Goal: Task Accomplishment & Management: Manage account settings

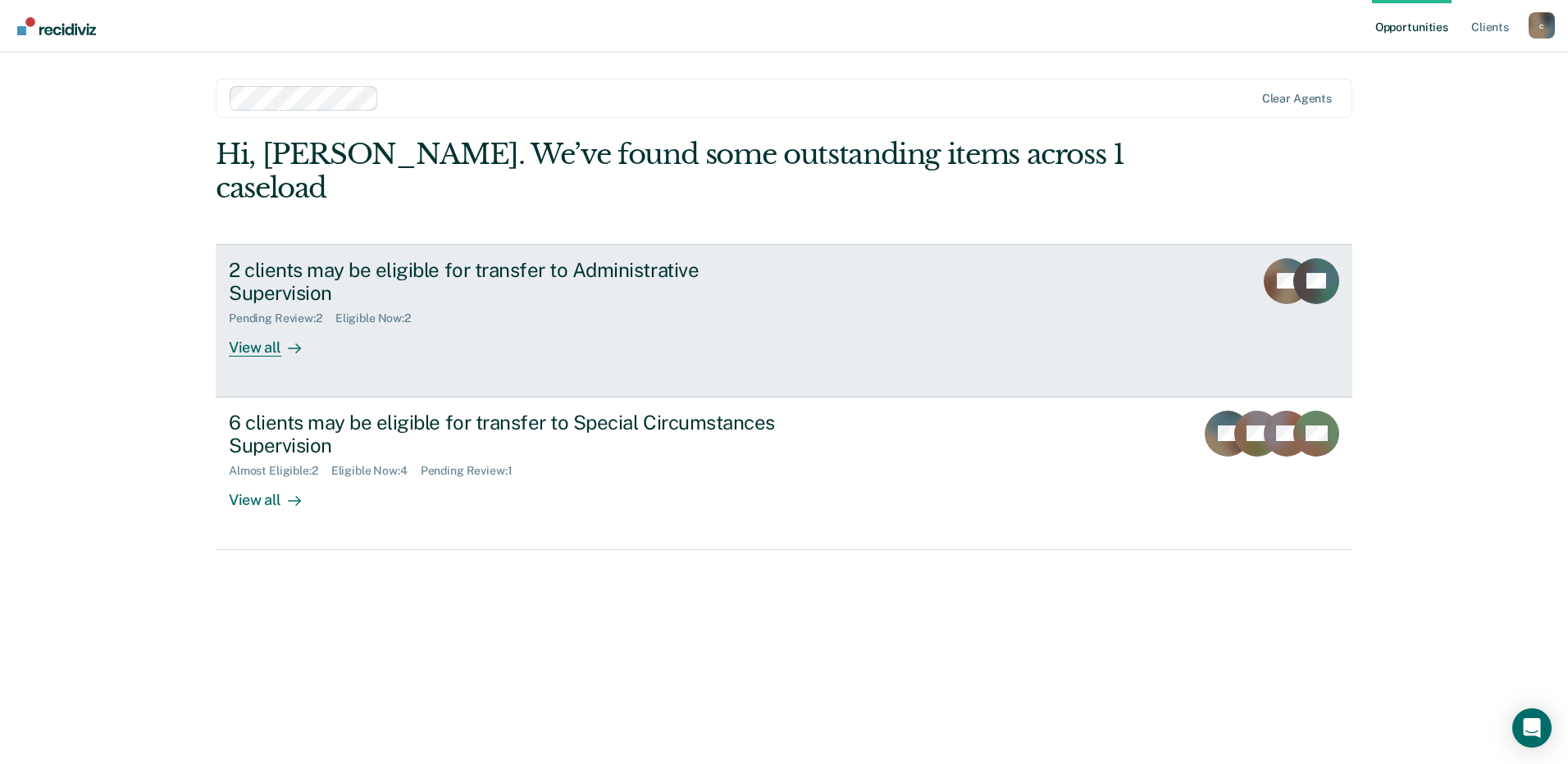
click at [669, 275] on div "2 clients may be eligible for transfer to Administrative Supervision" at bounding box center [516, 282] width 576 height 47
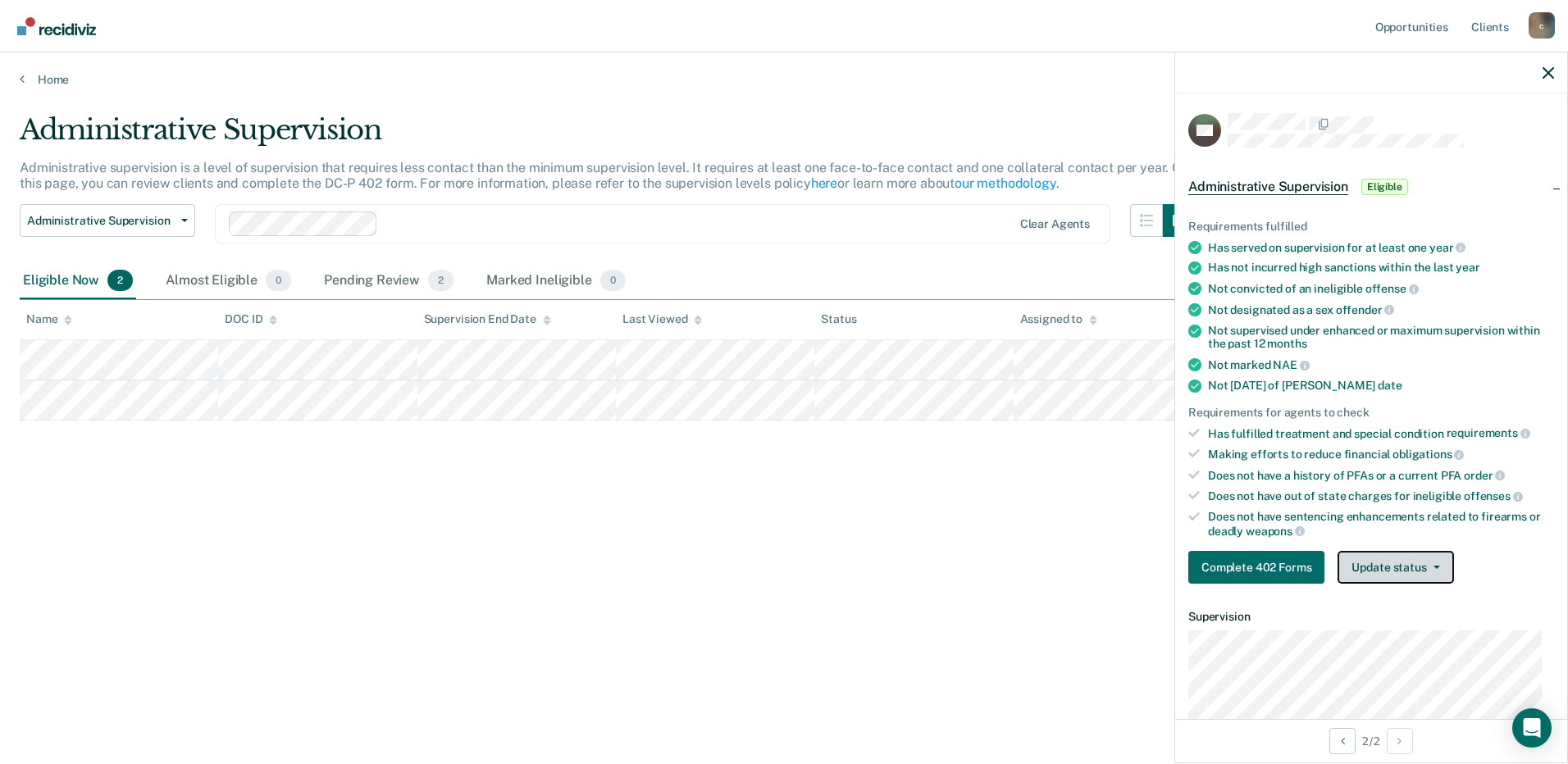
click at [1371, 567] on button "Update status" at bounding box center [1395, 567] width 116 height 33
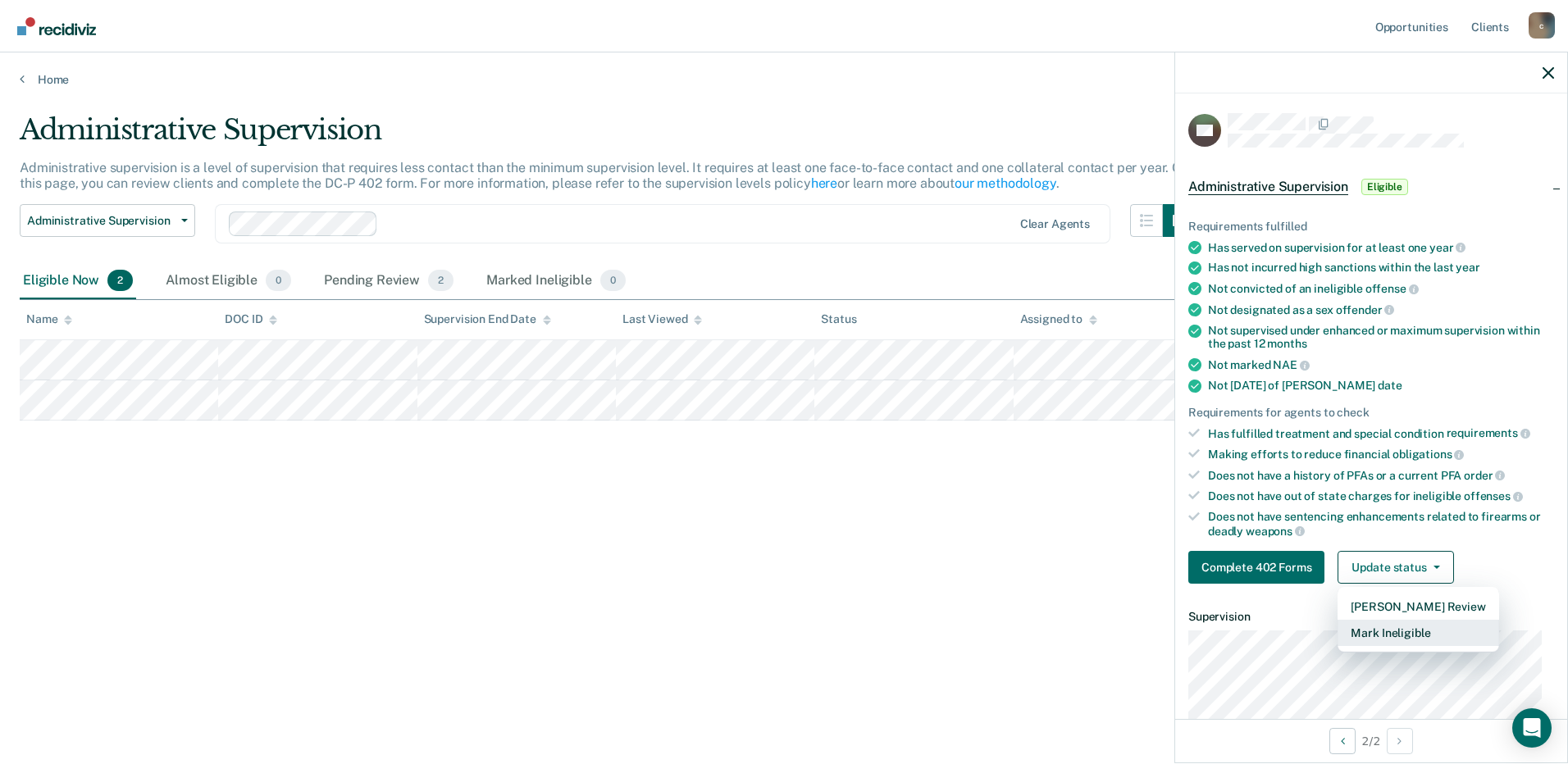
click at [1380, 631] on button "Mark Ineligible" at bounding box center [1418, 632] width 161 height 26
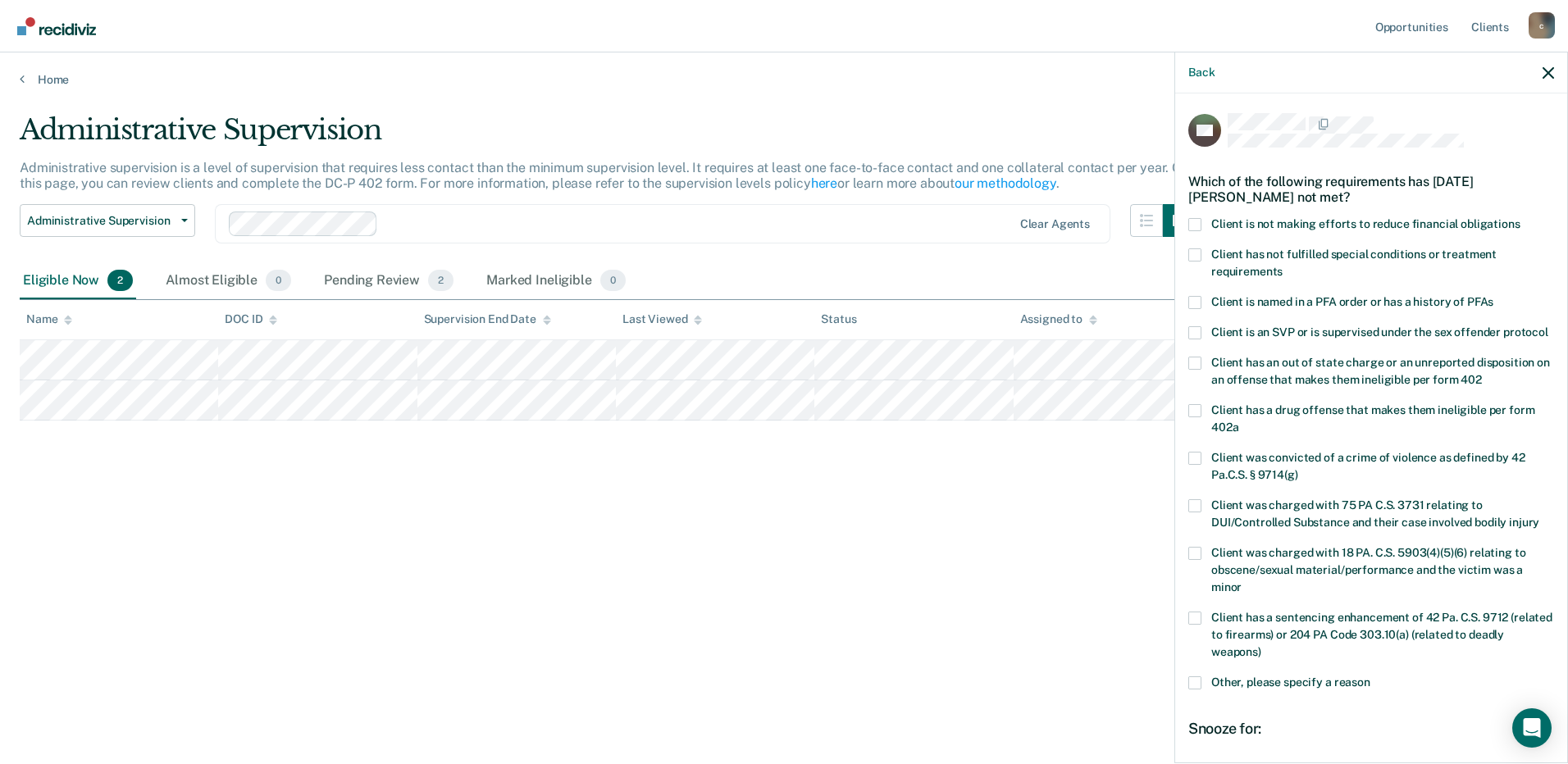
click at [1014, 590] on div "Administrative Supervision Administrative supervision is a level of supervision…" at bounding box center [784, 377] width 1529 height 528
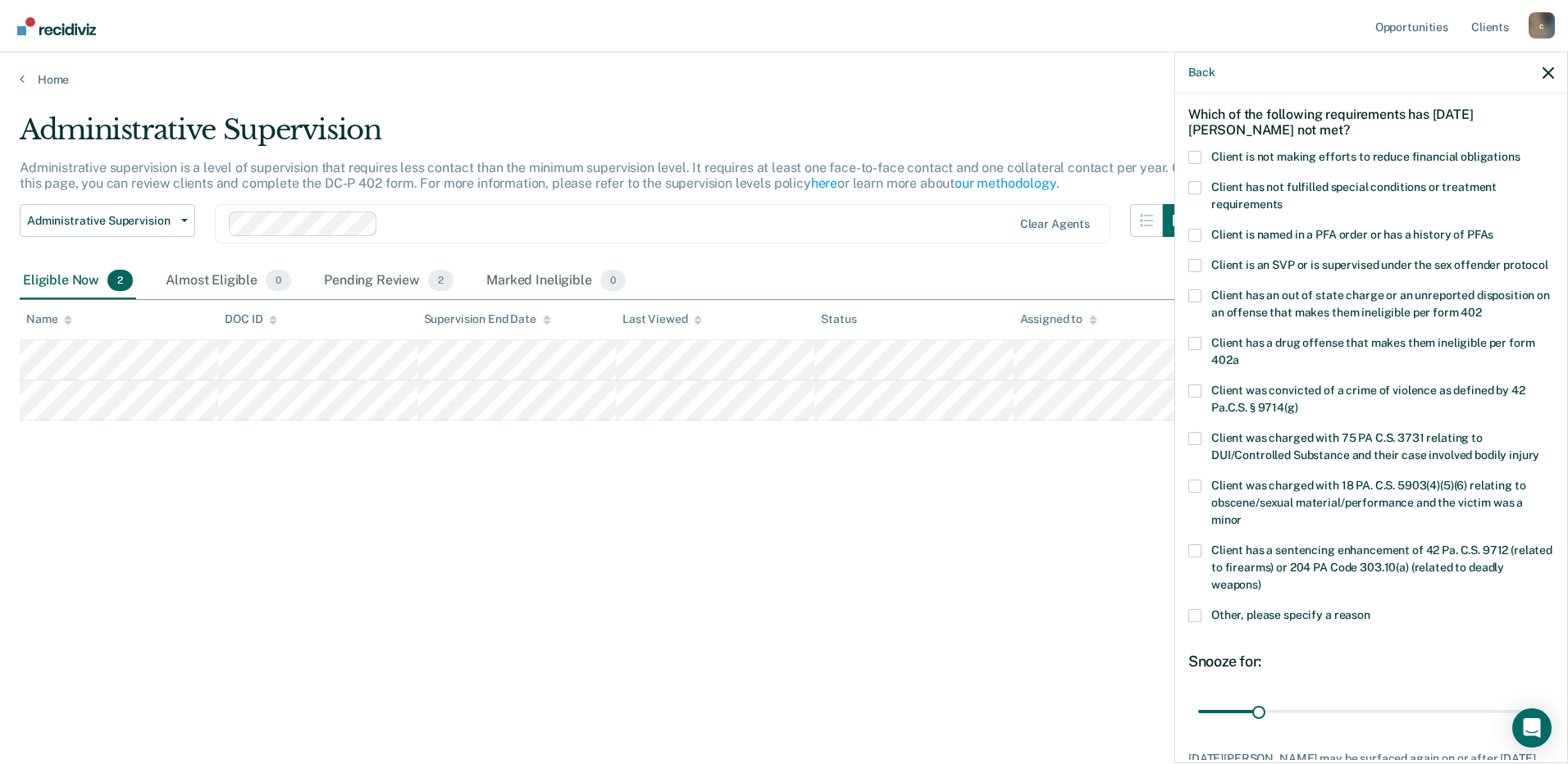
scroll to position [192, 0]
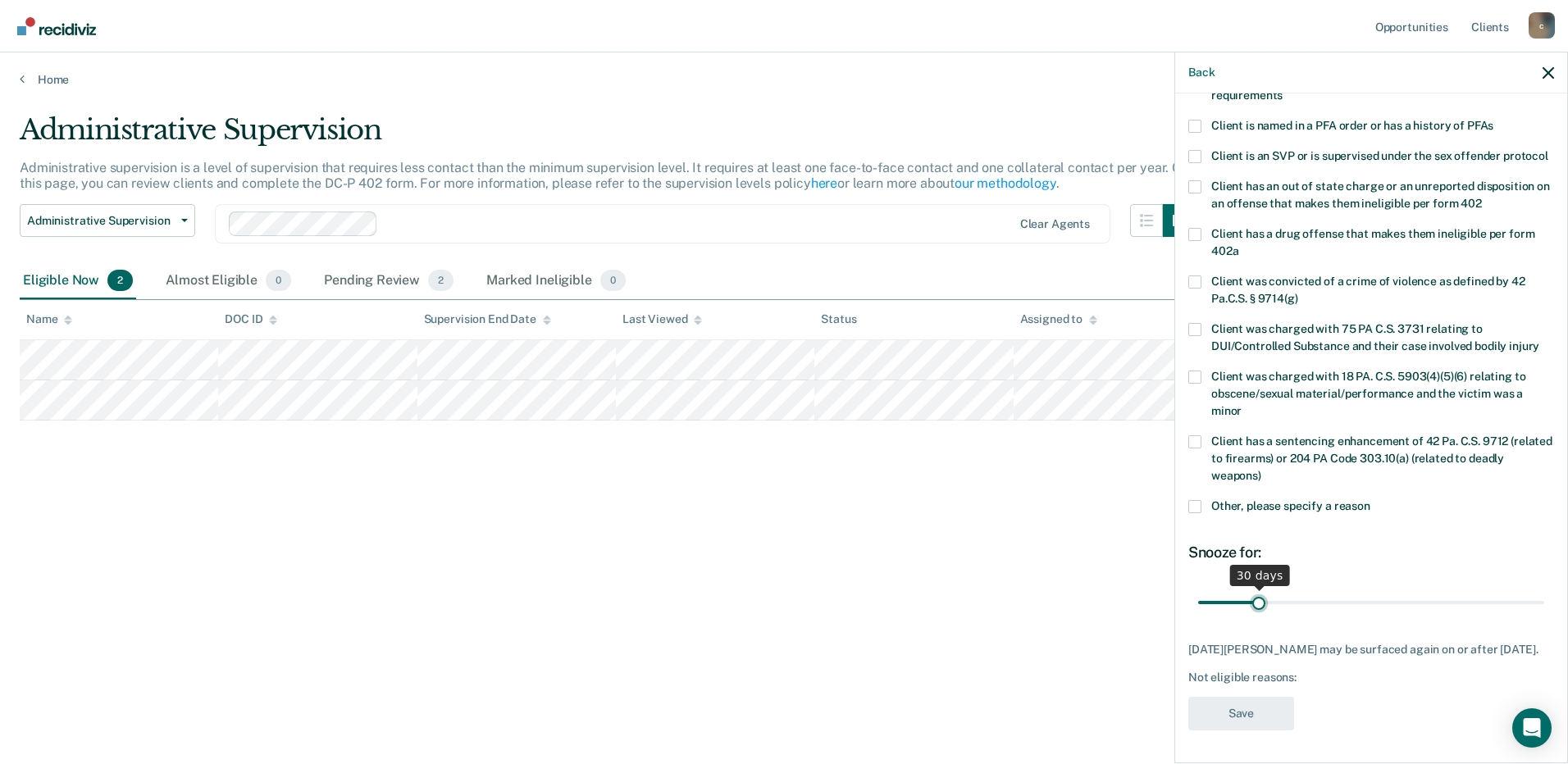
click at [1255, 599] on input "range" at bounding box center [1371, 602] width 346 height 29
type input "29"
click at [1255, 601] on input "range" at bounding box center [1371, 602] width 346 height 29
click at [1203, 509] on label "Other, please specify a reason" at bounding box center [1371, 508] width 366 height 17
click at [1371, 500] on input "Other, please specify a reason" at bounding box center [1371, 500] width 0 height 0
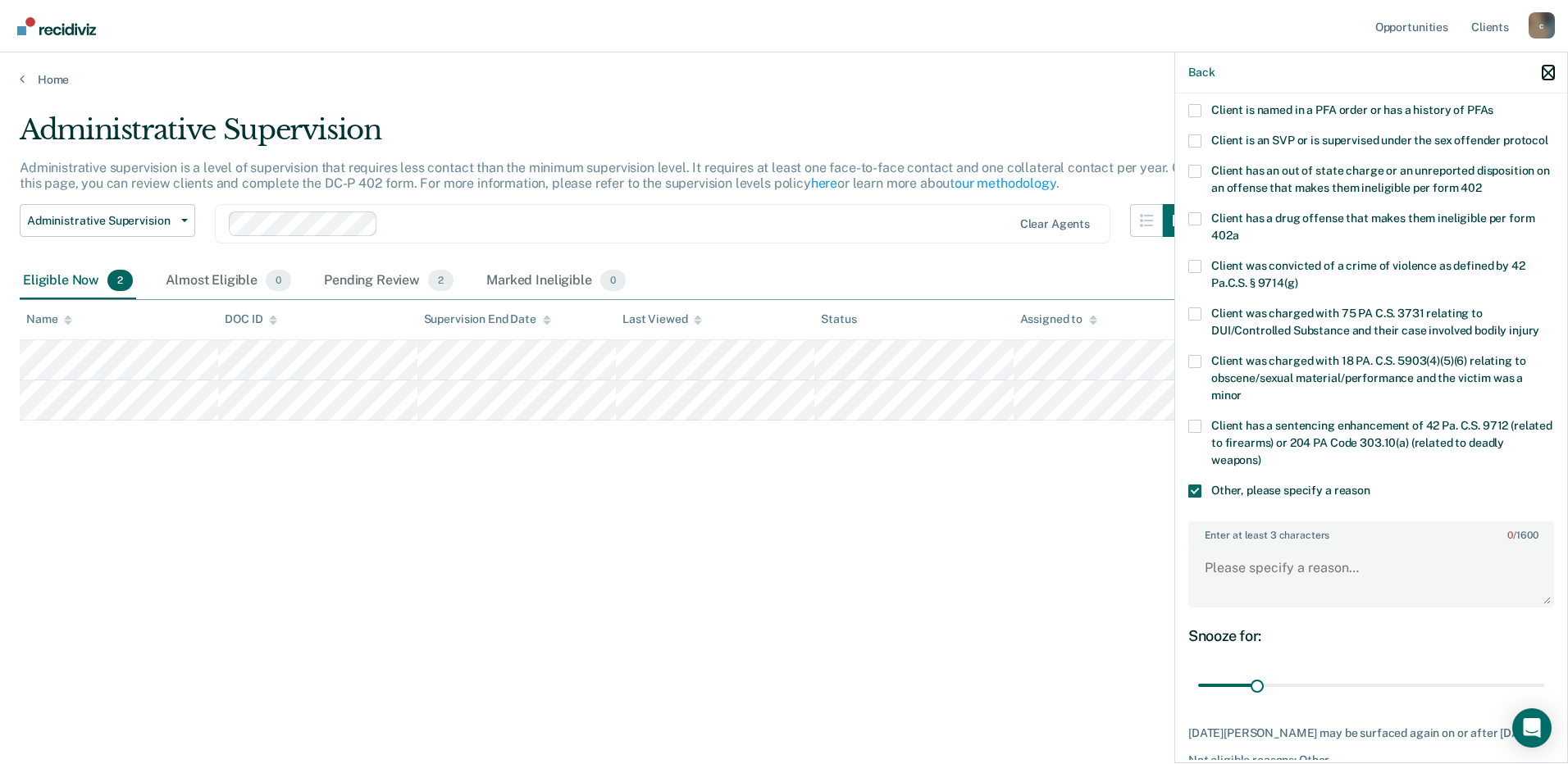
click at [1549, 78] on icon "button" at bounding box center [1548, 73] width 12 height 12
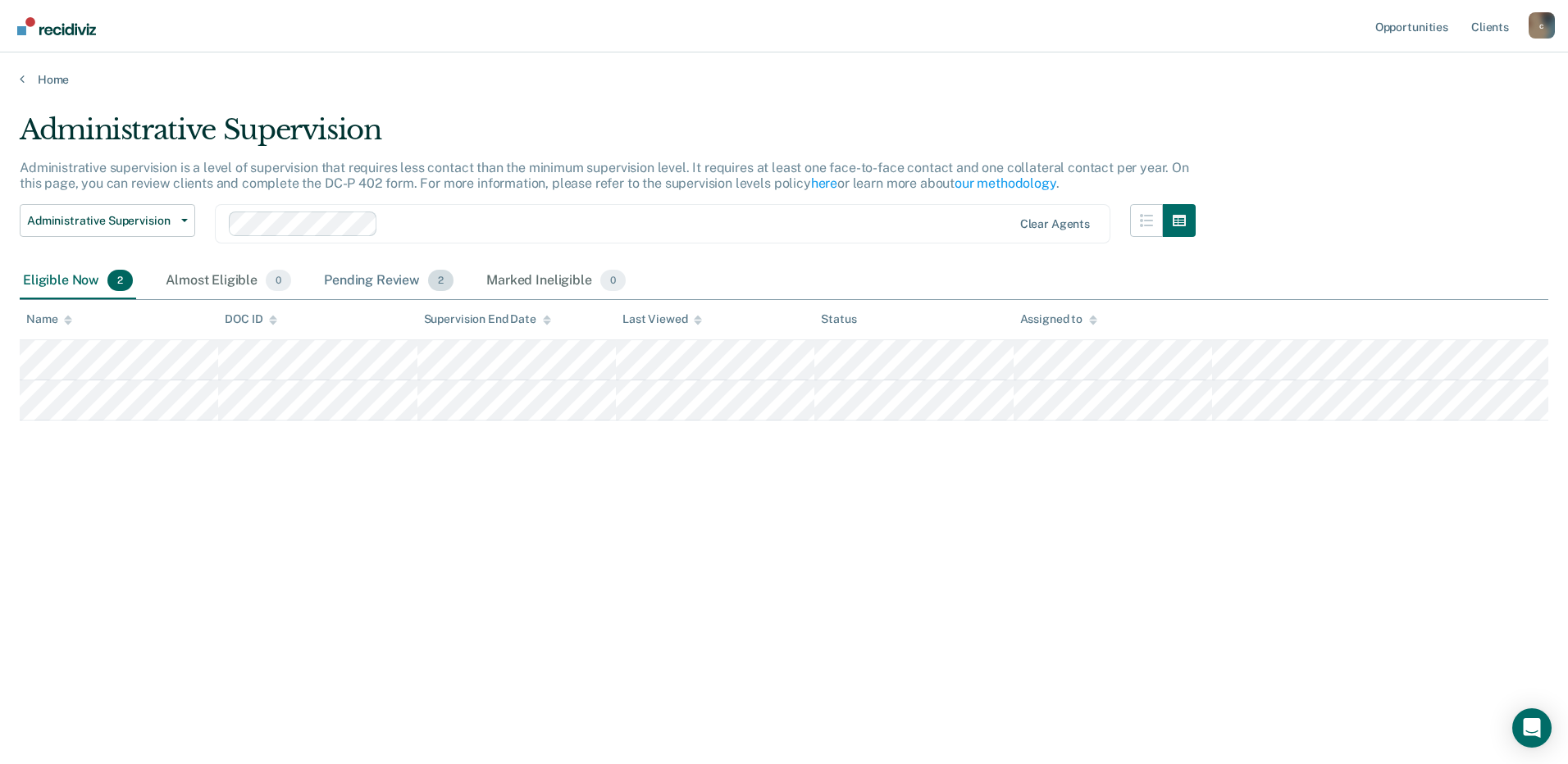
click at [385, 294] on div "Pending Review 2" at bounding box center [389, 281] width 137 height 36
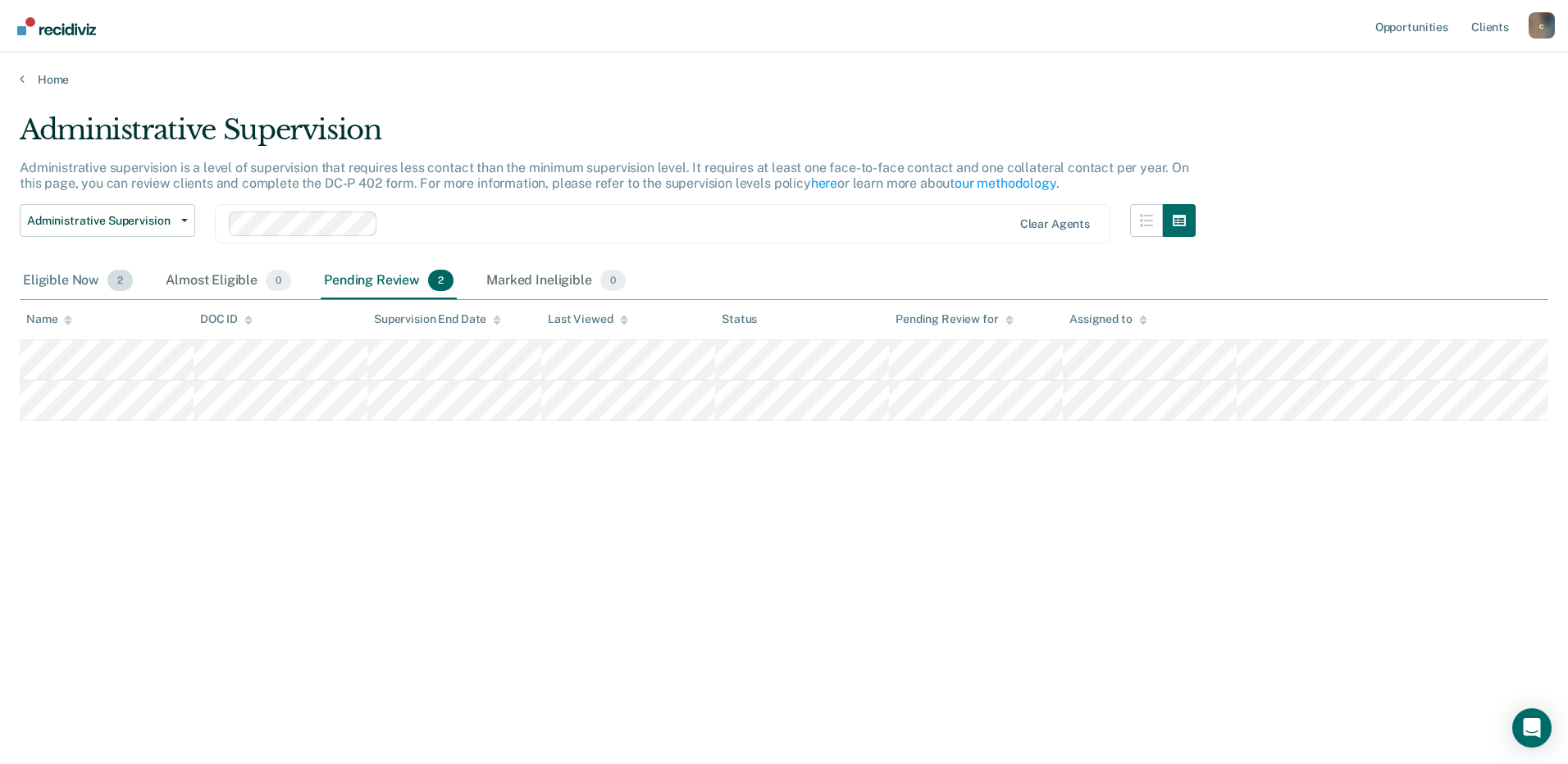
click at [60, 286] on div "Eligible Now 2" at bounding box center [78, 281] width 116 height 36
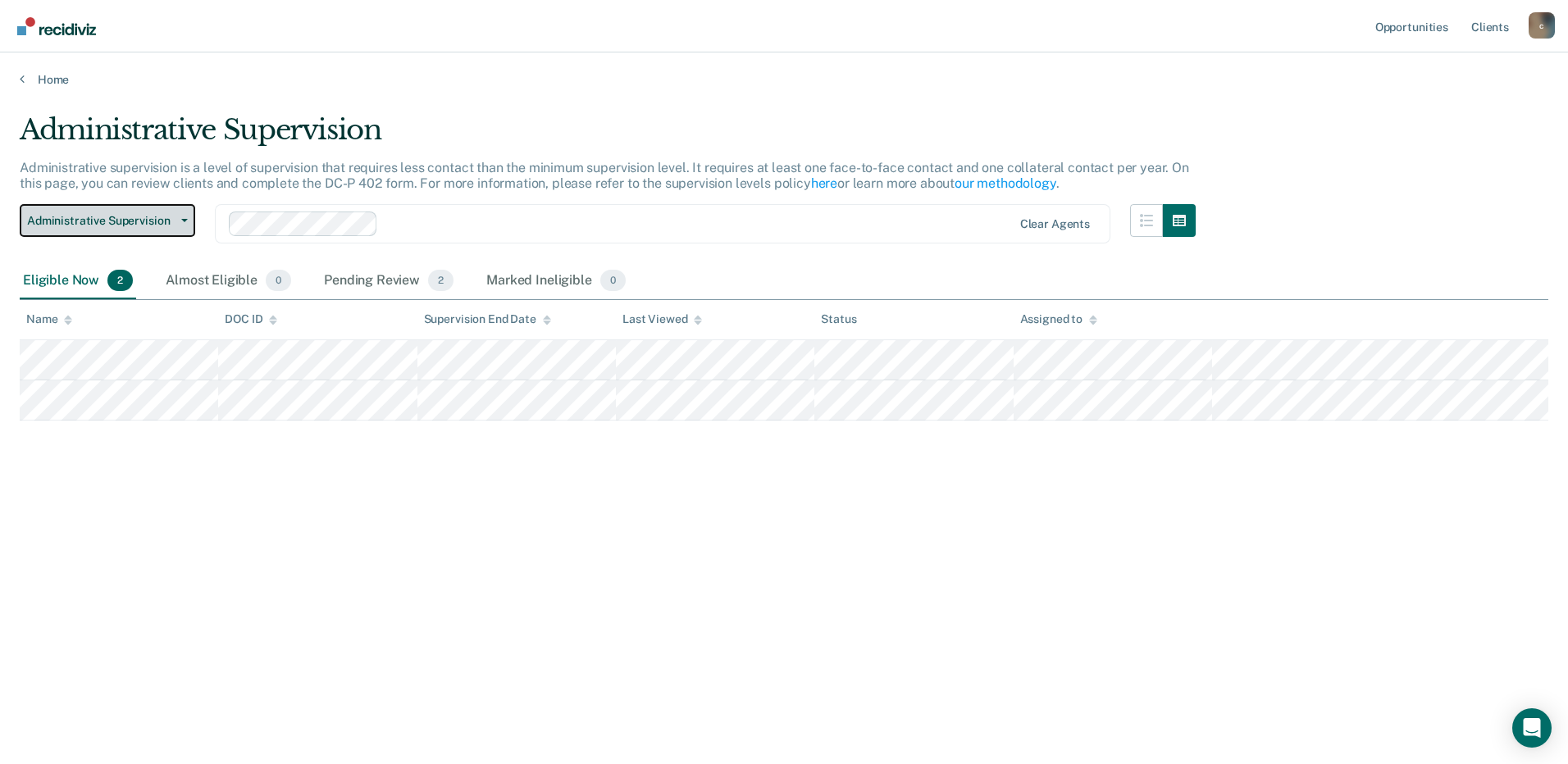
click at [187, 225] on button "Administrative Supervision" at bounding box center [107, 220] width 176 height 33
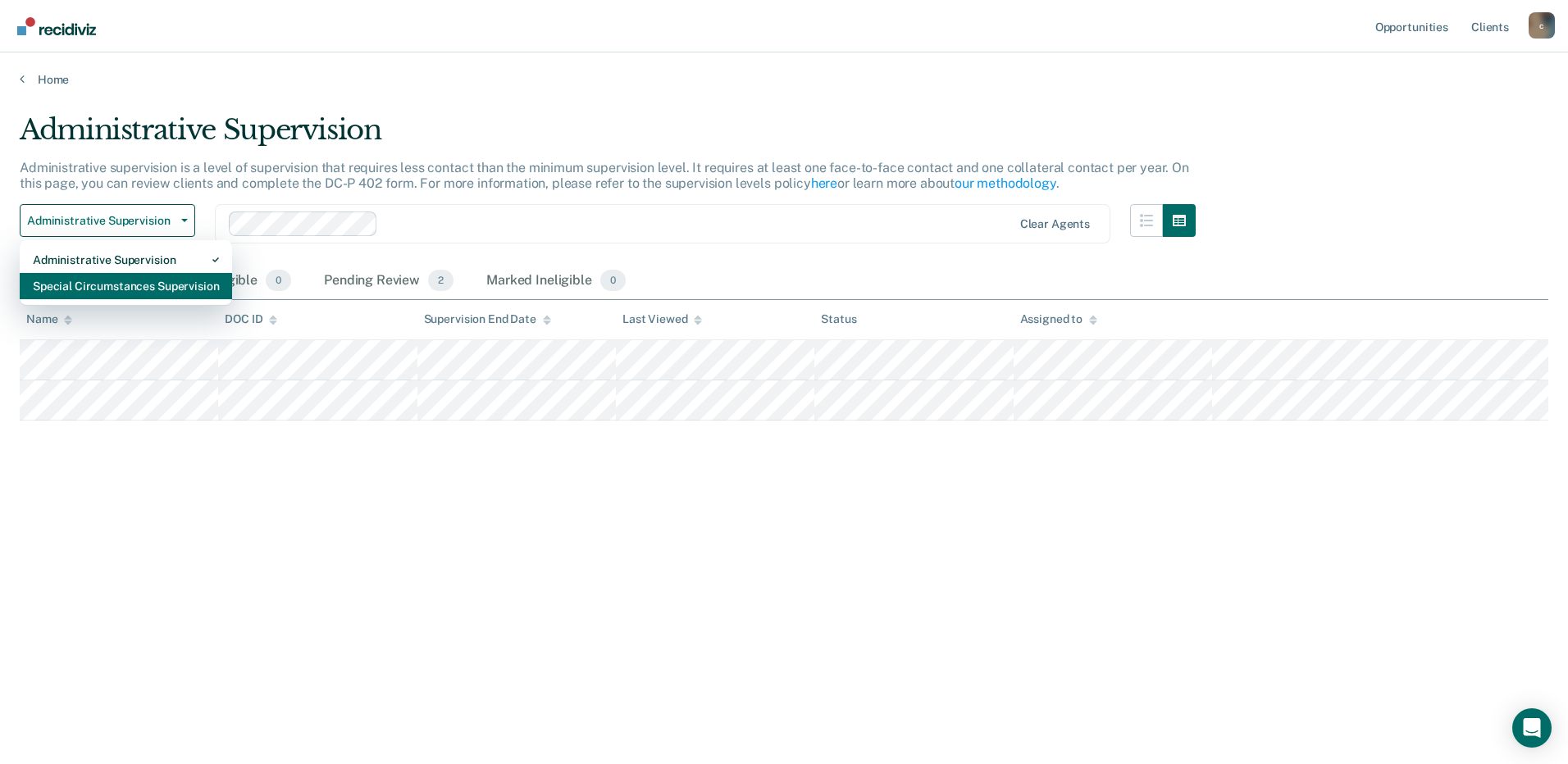
click at [139, 280] on div "Special Circumstances Supervision" at bounding box center [126, 286] width 187 height 26
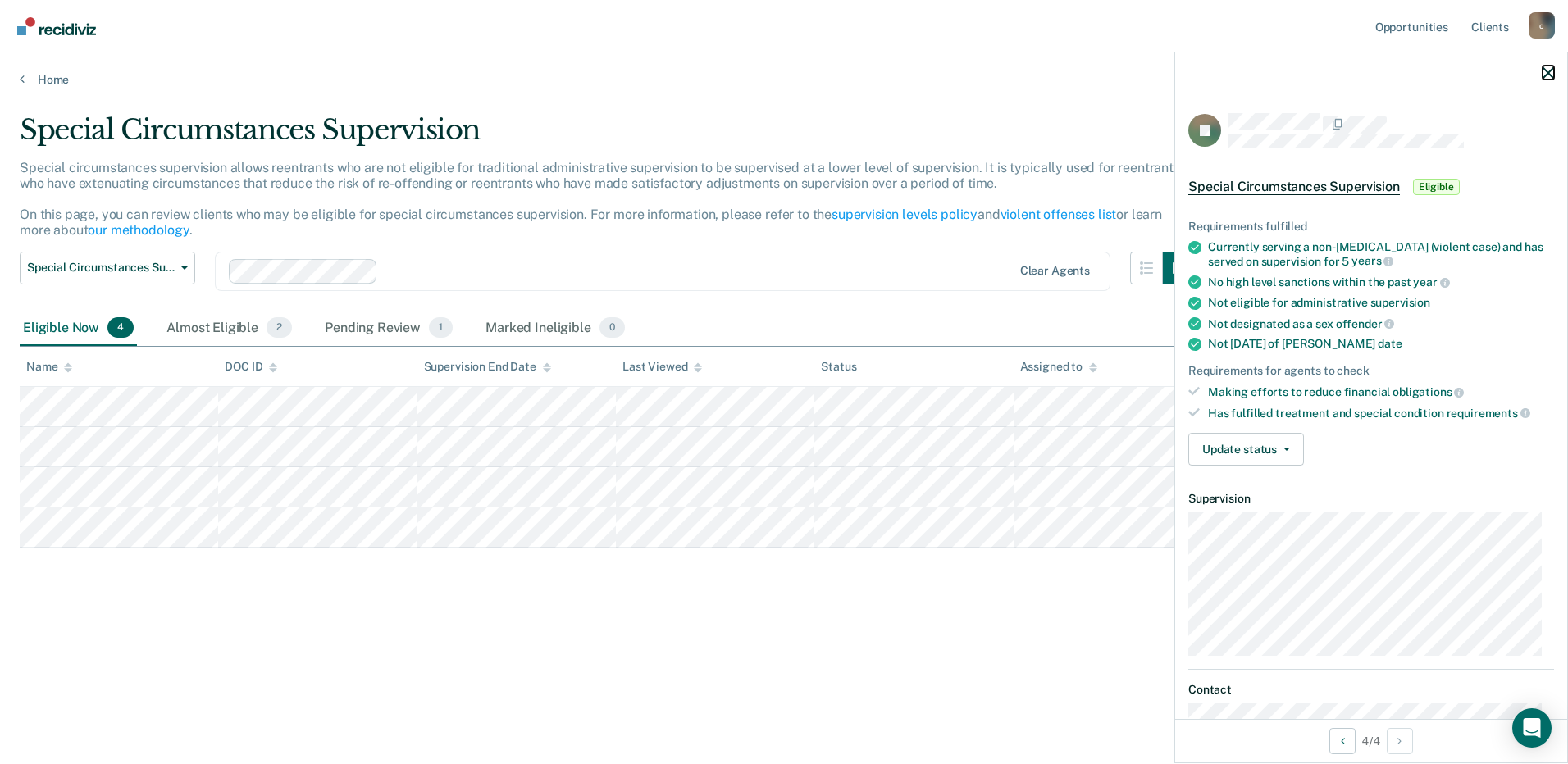
click at [1549, 72] on icon "button" at bounding box center [1548, 73] width 12 height 12
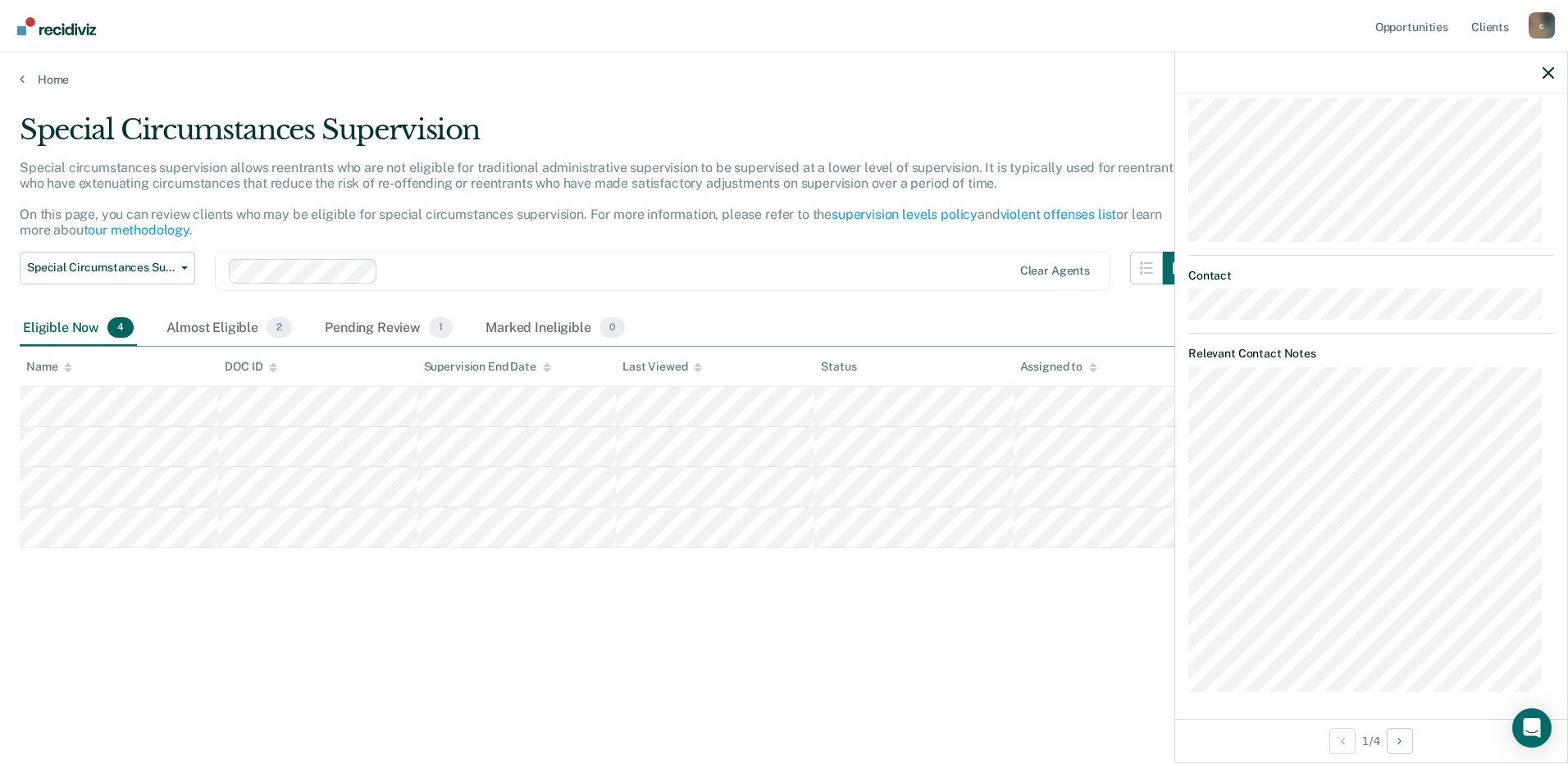
scroll to position [417, 0]
click at [1410, 741] on button "Next Opportunity" at bounding box center [1400, 740] width 26 height 26
click at [1334, 741] on button "Previous Opportunity" at bounding box center [1342, 740] width 26 height 26
click at [1396, 737] on button "Next Opportunity" at bounding box center [1400, 740] width 26 height 26
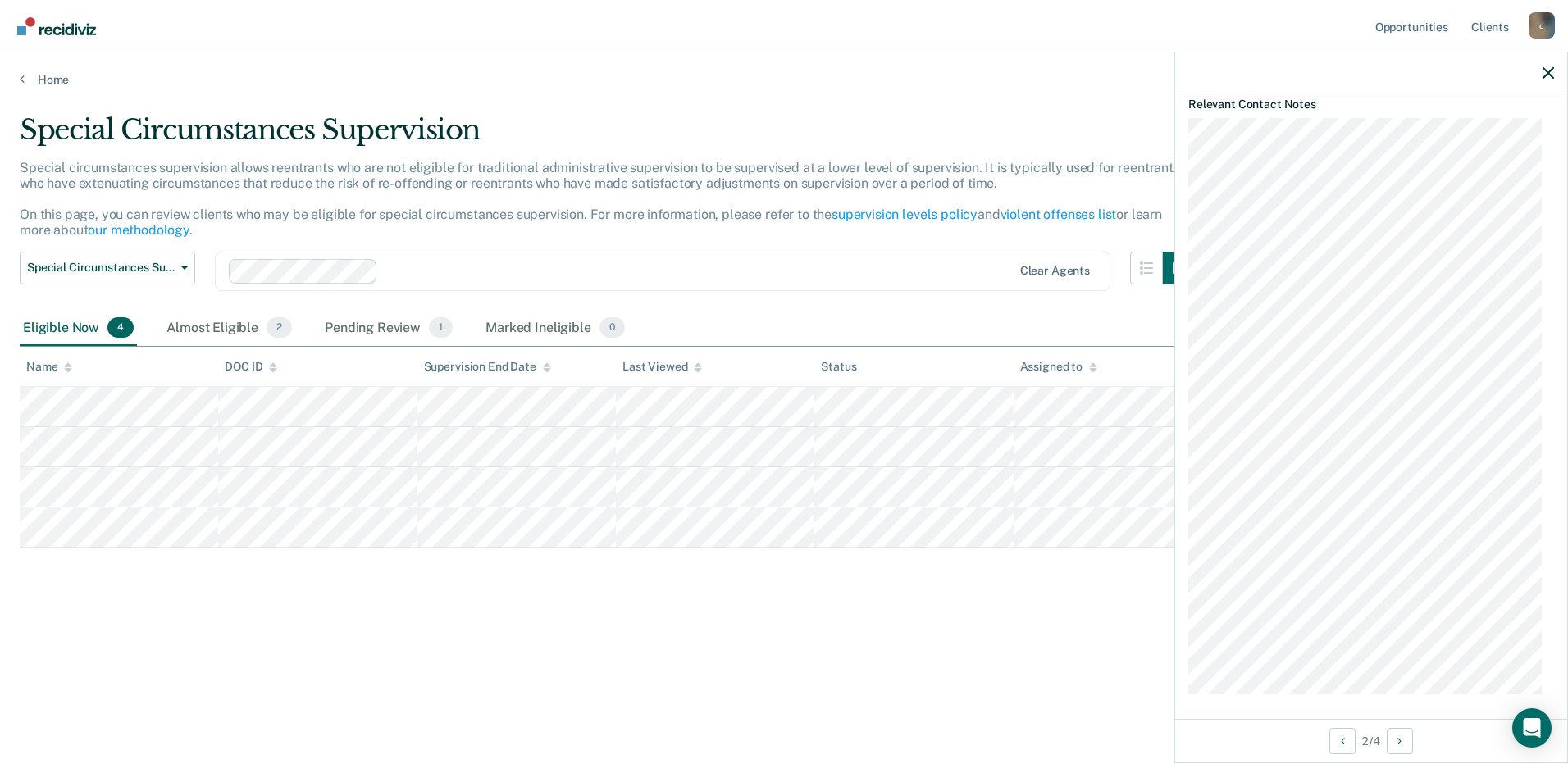
click at [877, 650] on div "Special Circumstances Supervision Special circumstances supervision allows reen…" at bounding box center [784, 403] width 1529 height 580
click at [1553, 67] on div at bounding box center [1371, 73] width 392 height 41
